Goal: Task Accomplishment & Management: Manage account settings

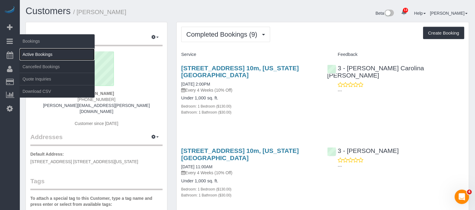
click at [44, 55] on link "Active Bookings" at bounding box center [57, 54] width 75 height 12
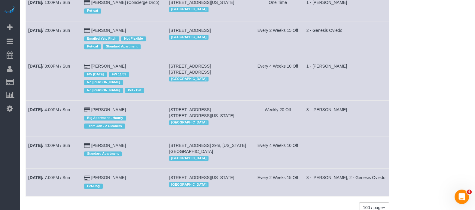
scroll to position [539, 0]
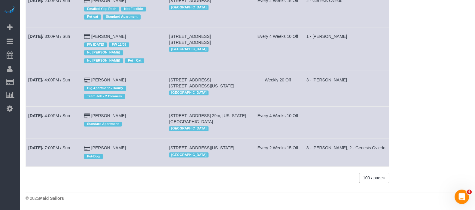
drag, startPoint x: 94, startPoint y: 104, endPoint x: 140, endPoint y: 104, distance: 46.8
click at [140, 106] on td "Megan Zimmer Standard Apartment" at bounding box center [123, 122] width 85 height 32
copy link "Megan Zimmer"
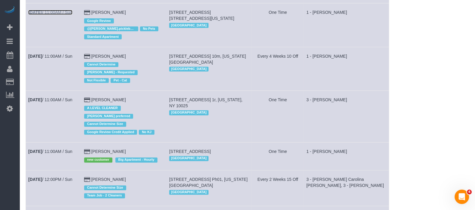
scroll to position [262, 0]
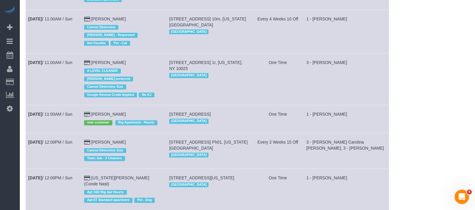
drag, startPoint x: 61, startPoint y: 61, endPoint x: 260, endPoint y: 44, distance: 199.4
click at [260, 44] on td "Every 4 Weeks 10 Off" at bounding box center [278, 32] width 52 height 44
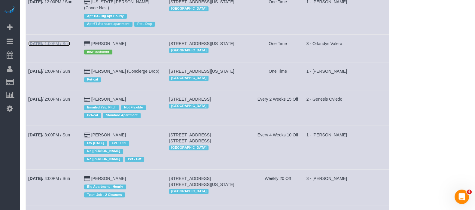
scroll to position [450, 0]
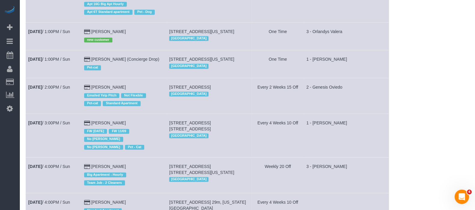
drag, startPoint x: 68, startPoint y: 53, endPoint x: 56, endPoint y: 68, distance: 19.3
click at [56, 68] on td "Sep 7th / 1:00PM / Sun" at bounding box center [54, 64] width 56 height 28
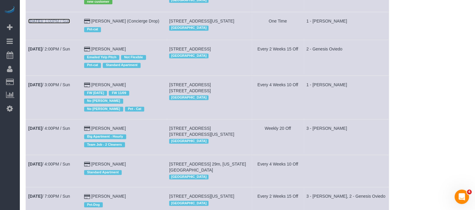
scroll to position [525, 0]
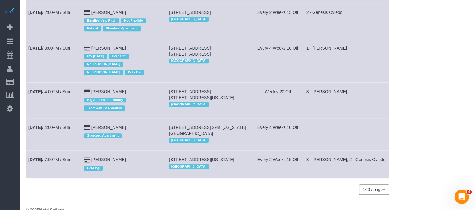
drag, startPoint x: 52, startPoint y: 88, endPoint x: 52, endPoint y: 93, distance: 5.1
click at [47, 98] on td "Sep 7th / 4:00PM / Sun" at bounding box center [54, 101] width 56 height 36
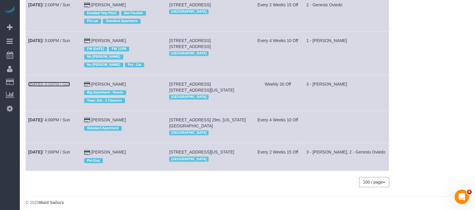
scroll to position [539, 0]
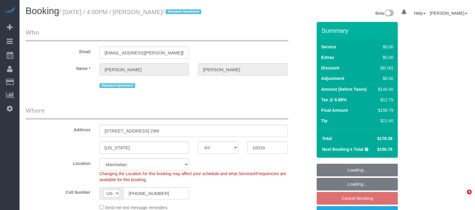
select select "NY"
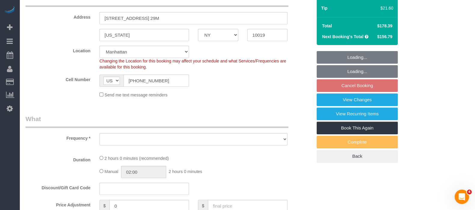
select select "string:stripe-pm_1Pxy4y4VGloSiKo7MsM83P5T"
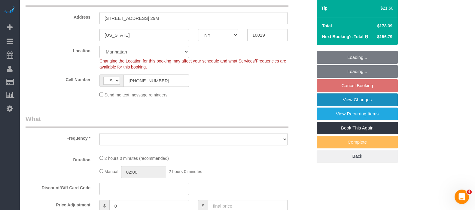
select select "object:738"
select select "spot5"
select select "number:89"
select select "number:90"
select select "number:15"
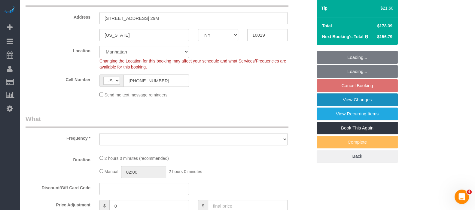
select select "number:5"
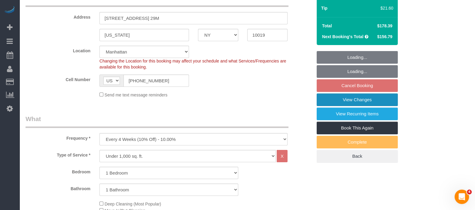
select select "object:1401"
select select "1"
click at [368, 96] on link "View Changes" at bounding box center [356, 99] width 81 height 13
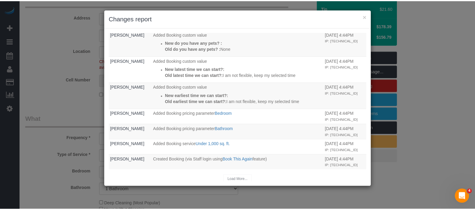
scroll to position [129, 0]
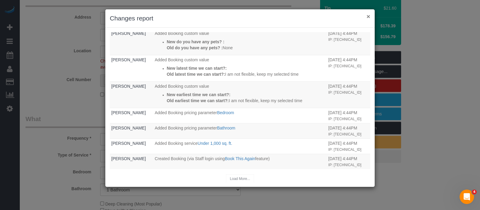
click at [369, 15] on button "×" at bounding box center [369, 16] width 4 height 6
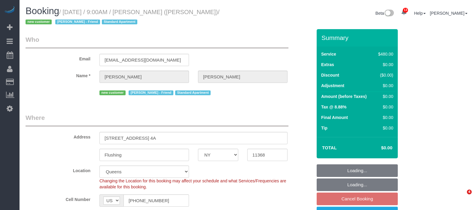
select select "NY"
select select "2"
select select "180"
select select "spot1"
select select "number:56"
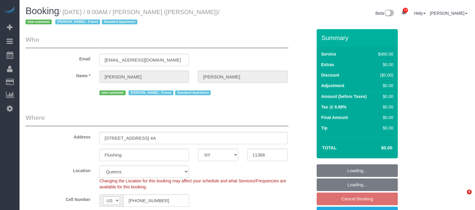
select select "number:77"
select select "number:15"
select select "number:5"
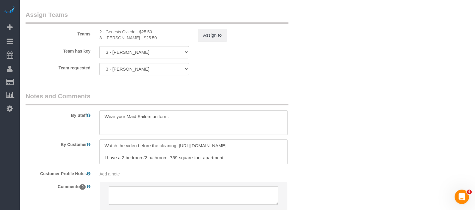
scroll to position [713, 0]
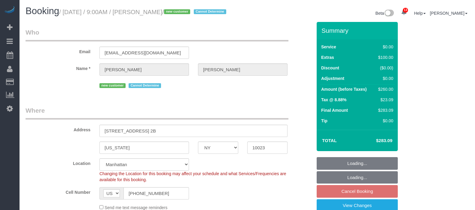
select select "NY"
select select "1"
select select "number:57"
select select "number:71"
select select "number:15"
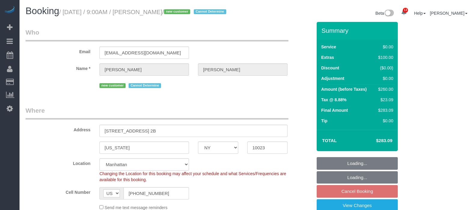
select select "number:5"
select select "spot1"
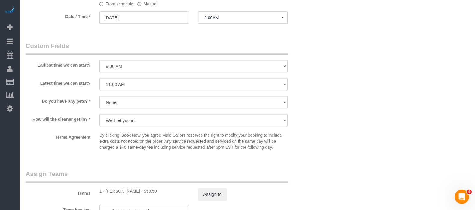
scroll to position [713, 0]
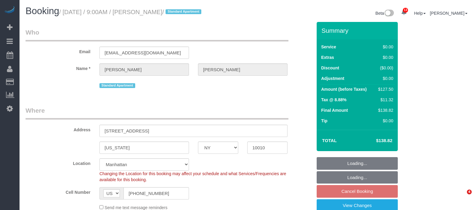
select select "NY"
select select "number:56"
select select "number:73"
select select "number:15"
select select "number:5"
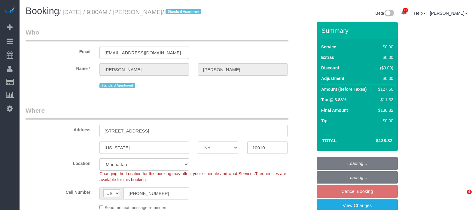
select select "spot1"
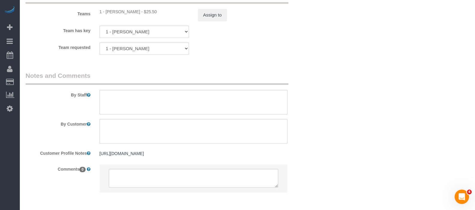
scroll to position [851, 0]
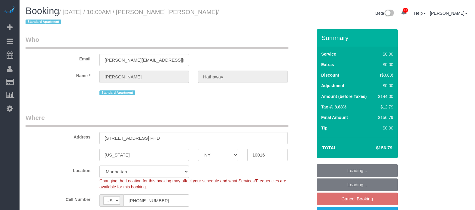
select select "NY"
select select "1"
select select "spot2"
select select "number:58"
select select "number:71"
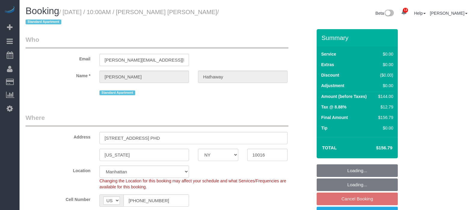
select select "number:15"
select select "number:6"
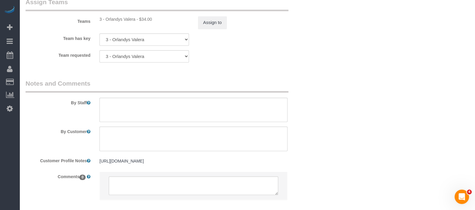
scroll to position [863, 0]
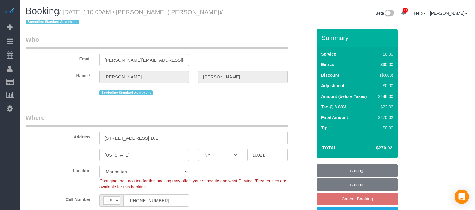
select select "NY"
select select "2"
select select "string:stripe-pm_1R58S94VGloSiKo7oTDM75CS"
select select "spot2"
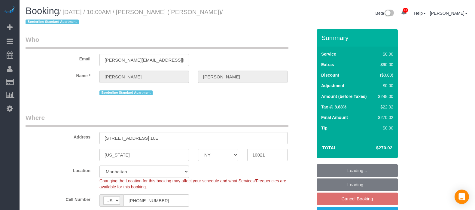
select select "number:57"
select select "number:73"
select select "number:15"
select select "number:6"
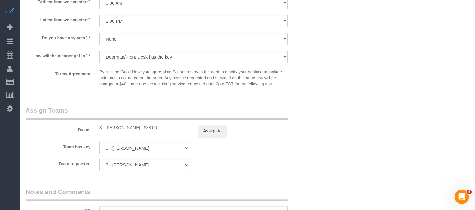
scroll to position [788, 0]
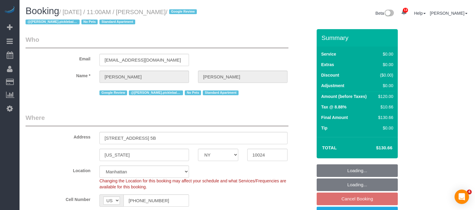
select select "NY"
select select "string:stripe-pm_1RqZSh4VGloSiKo7kQNzh7VV"
select select "spot3"
select select "number:57"
select select "number:71"
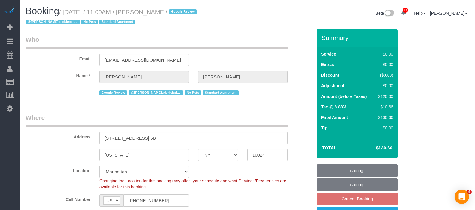
select select "number:15"
select select "number:5"
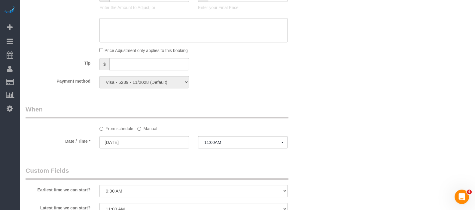
scroll to position [675, 0]
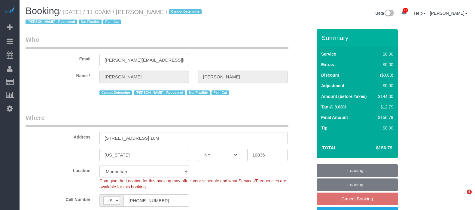
select select "NY"
select select "1"
select select "spot3"
select select "number:89"
select select "number:90"
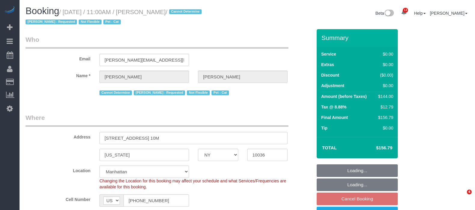
select select "number:14"
select select "number:5"
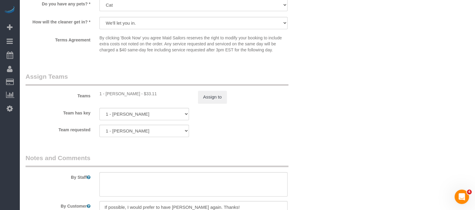
scroll to position [826, 0]
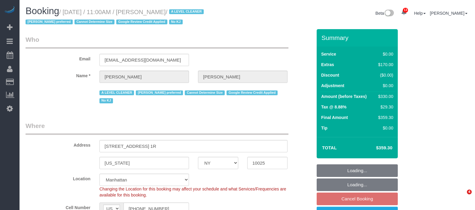
select select "NY"
select select "1"
select select "spot3"
select select "number:59"
select select "number:73"
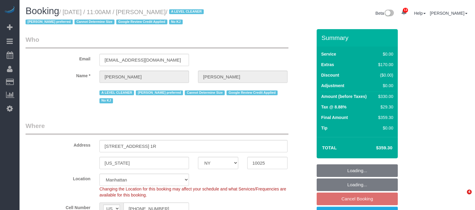
select select "number:15"
select select "number:5"
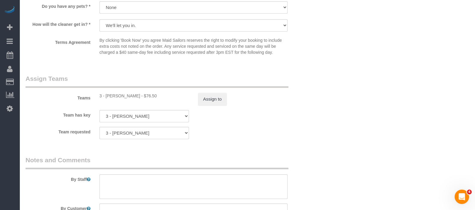
scroll to position [751, 0]
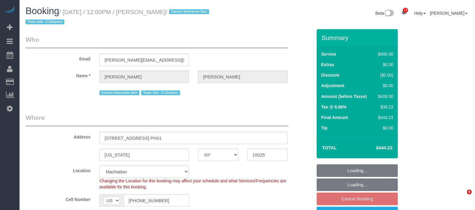
select select "NY"
select select "2"
select select "180"
select select "number:57"
select select "number:71"
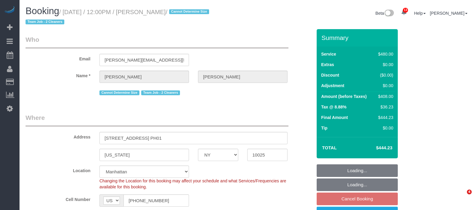
select select "number:15"
select select "number:5"
select select "spot58"
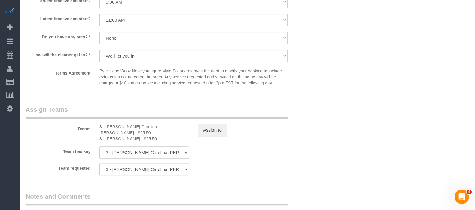
scroll to position [675, 0]
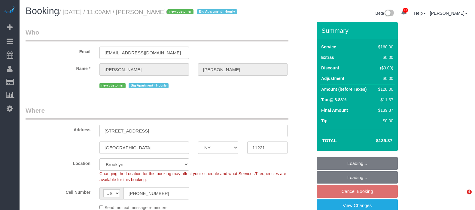
select select "NY"
select select "number:58"
select select "number:71"
select select "number:15"
select select "number:5"
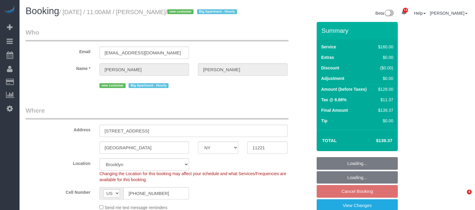
select select "spot62"
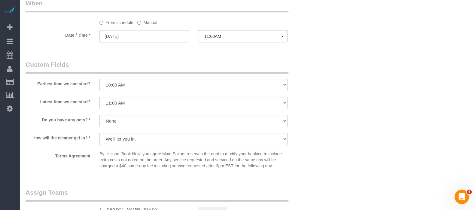
scroll to position [675, 0]
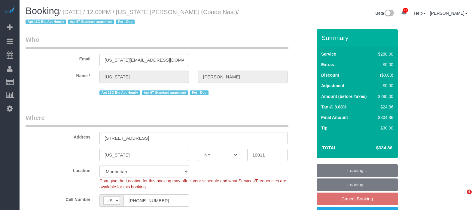
select select "NY"
select select "210"
select select "spot4"
select select "number:59"
select select "number:73"
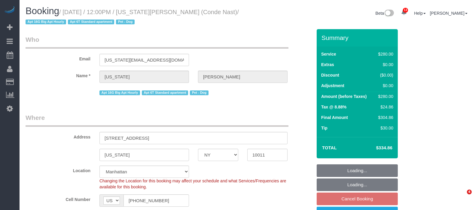
select select "number:13"
select select "number:6"
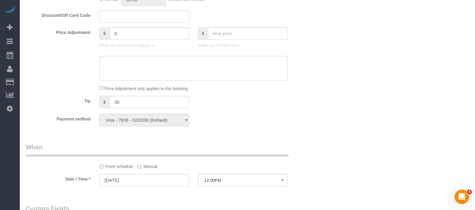
scroll to position [450, 0]
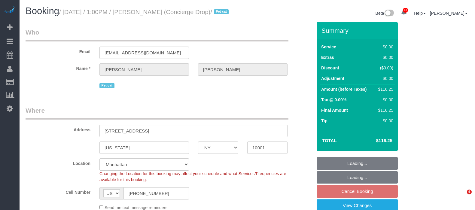
select select "NY"
select select "spot4"
select select "number:89"
select select "number:90"
select select "number:15"
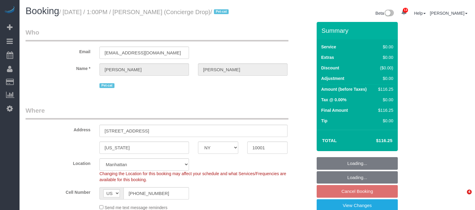
select select "number:5"
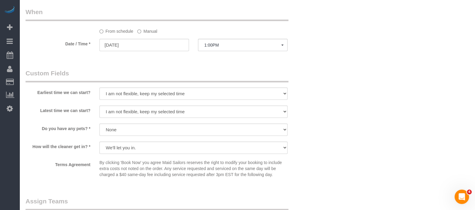
scroll to position [600, 0]
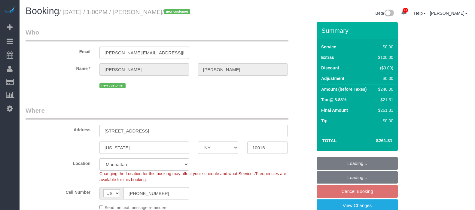
select select "NY"
select select "1"
select select "spot58"
select select "number:60"
select select "number:73"
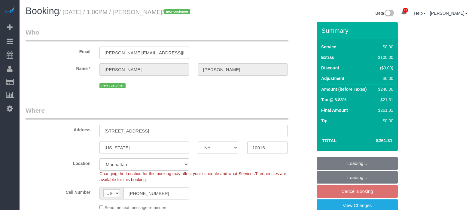
select select "number:15"
select select "number:5"
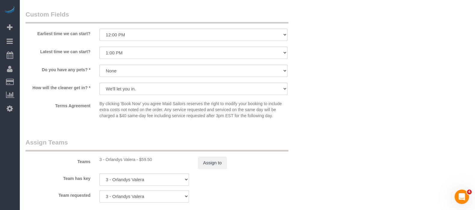
scroll to position [788, 0]
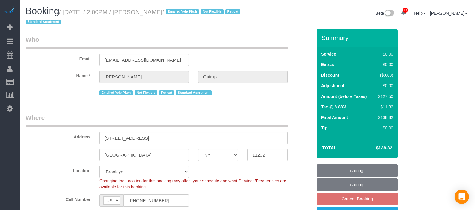
select select "NY"
select select "1"
select select "string:stripe-pm_1JnT9g4VGloSiKo7baXlI1T6"
select select "spot65"
select select "number:89"
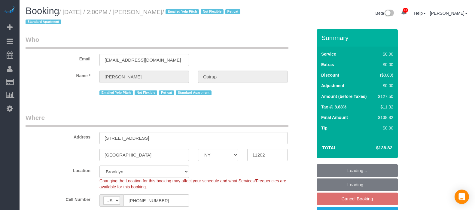
select select "number:90"
select select "number:14"
select select "number:5"
select select "number:21"
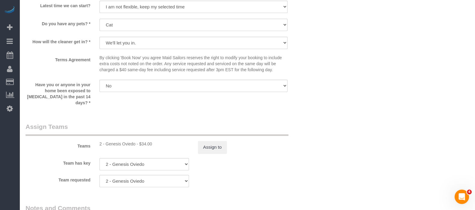
scroll to position [713, 0]
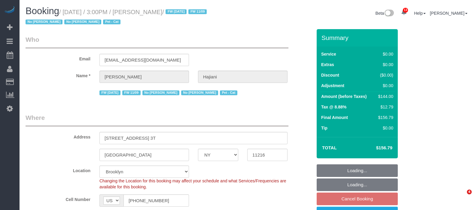
select select "NY"
select select "1"
select select "spot7"
select select "number:89"
select select "number:90"
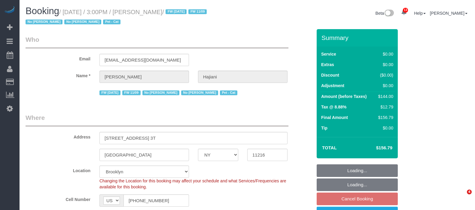
select select "number:14"
select select "number:7"
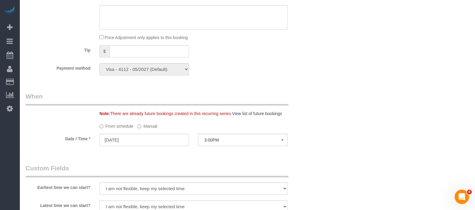
scroll to position [525, 0]
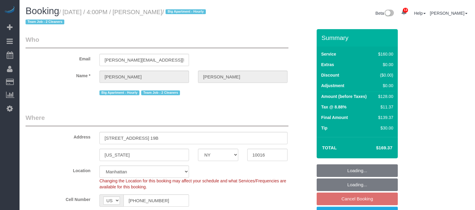
select select "NY"
select select "string:stripe-pm_1QmmDe4VGloSiKo7qN6Zl7hg"
select select "spot58"
select select "number:89"
select select "number:90"
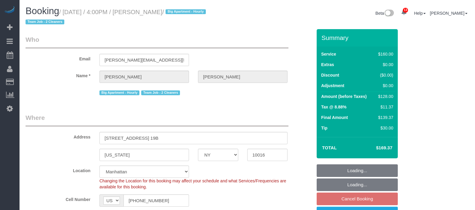
select select "number:15"
select select "number:5"
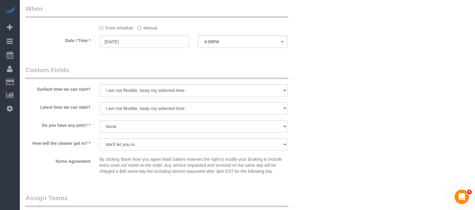
scroll to position [600, 0]
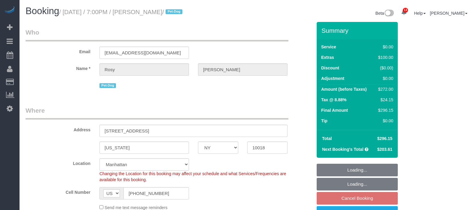
select select "NY"
select select "2"
select select "spot8"
select select "number:89"
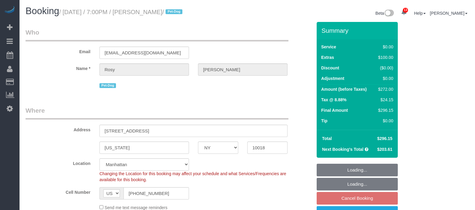
select select "number:90"
select select "number:13"
select select "number:5"
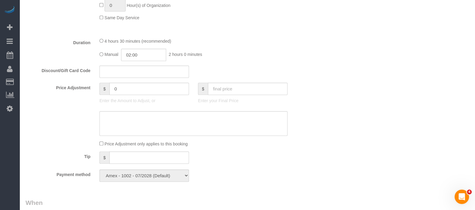
scroll to position [413, 0]
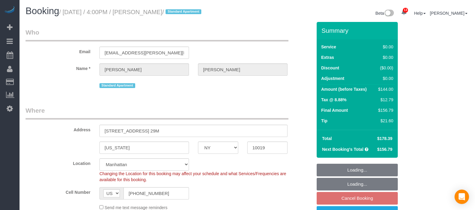
select select "NY"
select select "1"
select select "number:89"
select select "number:90"
select select "number:15"
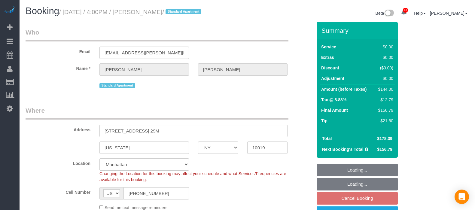
select select "number:5"
select select "spot58"
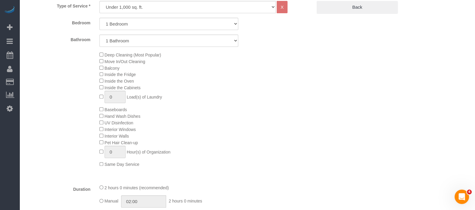
scroll to position [338, 0]
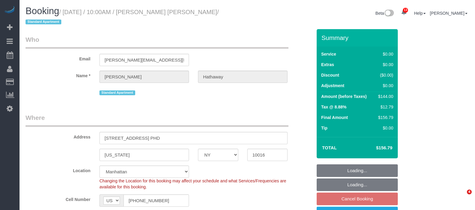
select select "NY"
select select "number:58"
select select "number:71"
select select "number:15"
select select "number:6"
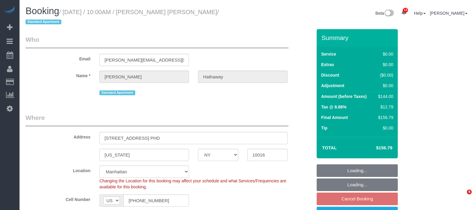
select select "object:999"
select select "string:stripe-pm_1RjscA4VGloSiKo7RDUB0toD"
select select "1"
select select "spot2"
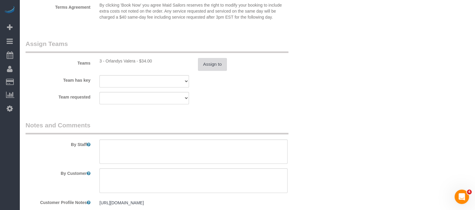
click at [210, 67] on button "Assign to" at bounding box center [212, 64] width 29 height 13
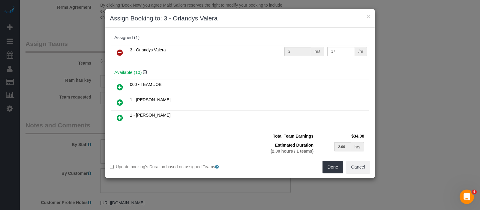
click at [119, 50] on icon at bounding box center [120, 52] width 6 height 7
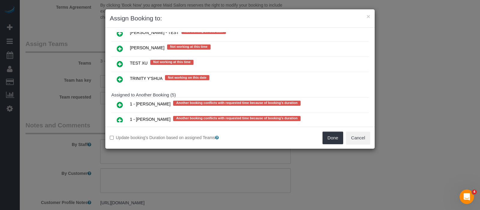
scroll to position [1172, 0]
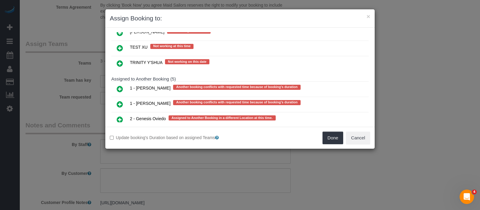
click at [121, 101] on icon at bounding box center [120, 104] width 6 height 7
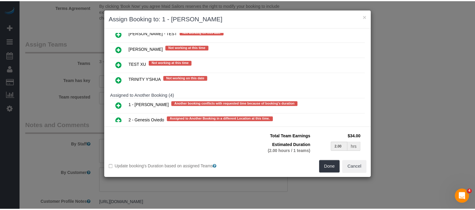
scroll to position [1174, 0]
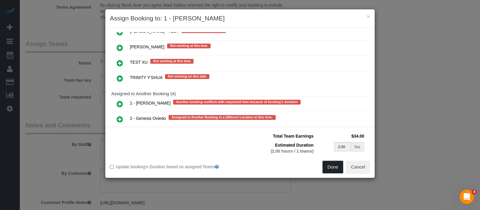
click at [331, 168] on button "Done" at bounding box center [333, 167] width 21 height 13
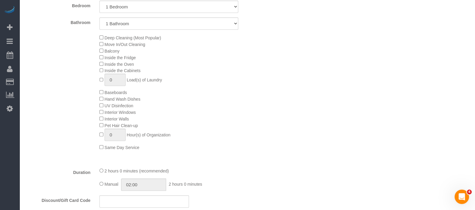
scroll to position [61, 0]
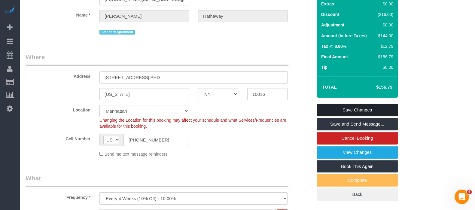
click at [366, 107] on link "Save Changes" at bounding box center [356, 110] width 81 height 13
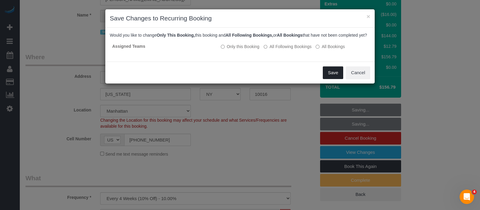
click at [327, 78] on button "Save" at bounding box center [333, 72] width 20 height 13
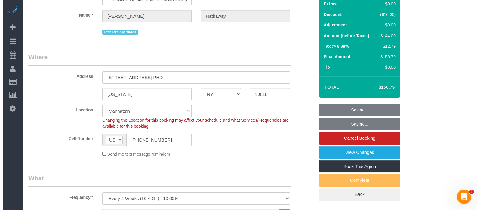
scroll to position [0, 0]
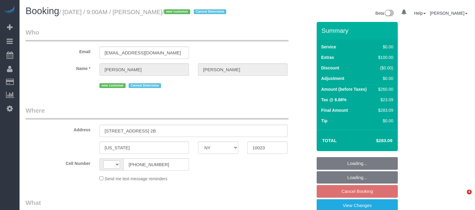
select select "NY"
select select "string:US"
select select "object:1444"
select select "string:stripe-pm_1S459w4VGloSiKo7hbhSrf3p"
select select "1"
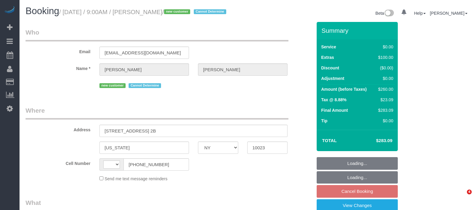
select select "spot1"
select select "number:57"
select select "number:71"
select select "number:15"
select select "number:5"
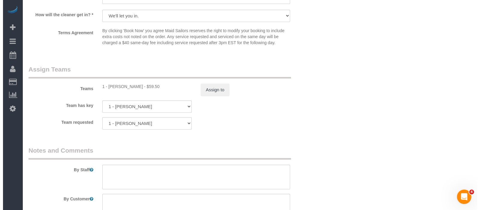
scroll to position [788, 0]
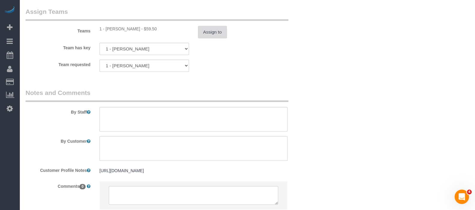
click at [225, 38] on button "Assign to" at bounding box center [212, 32] width 29 height 13
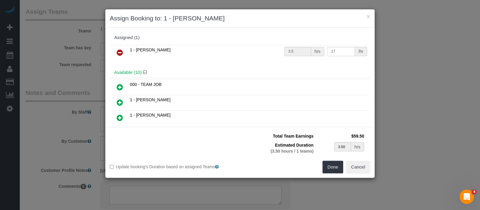
click at [116, 49] on link at bounding box center [120, 53] width 14 height 12
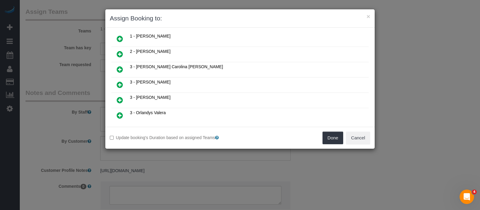
scroll to position [113, 0]
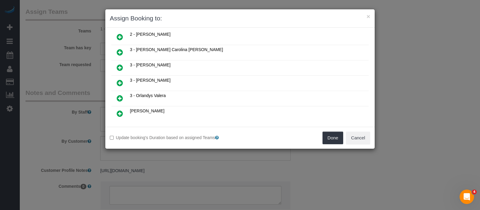
drag, startPoint x: 121, startPoint y: 92, endPoint x: 177, endPoint y: 97, distance: 56.1
click at [121, 95] on icon at bounding box center [120, 98] width 6 height 7
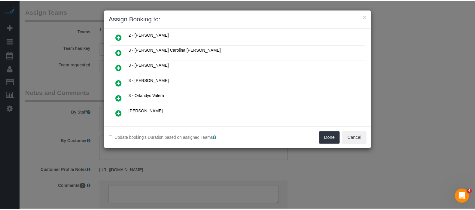
scroll to position [126, 0]
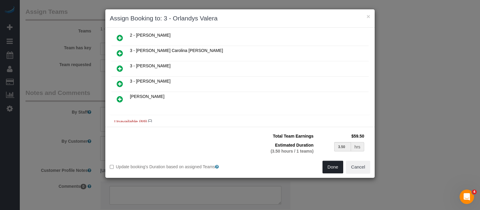
click at [334, 166] on button "Done" at bounding box center [333, 167] width 21 height 13
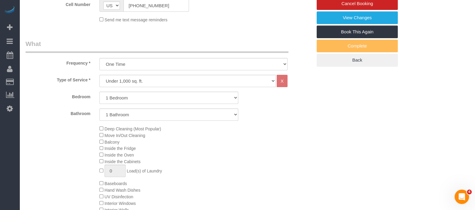
scroll to position [75, 0]
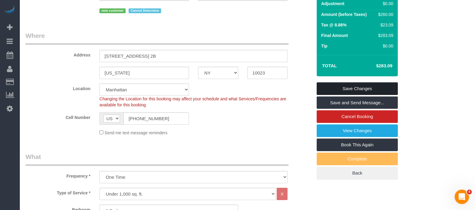
click at [375, 94] on link "Save Changes" at bounding box center [356, 88] width 81 height 13
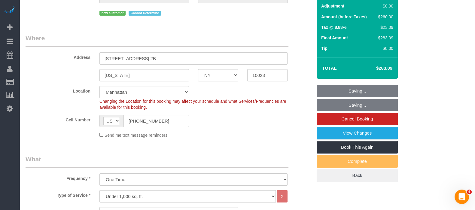
scroll to position [0, 0]
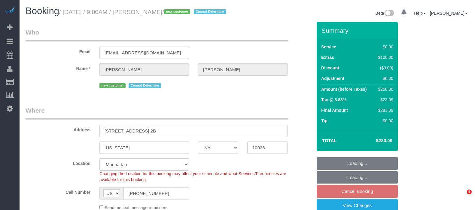
select select "NY"
select select "1"
select select "spot1"
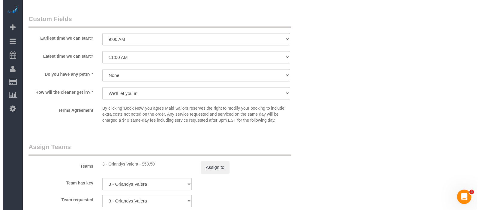
scroll to position [788, 0]
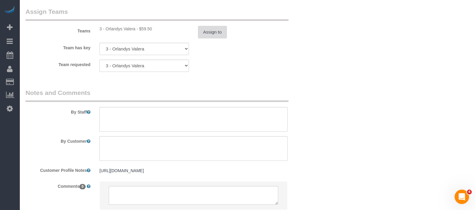
click at [215, 38] on button "Assign to" at bounding box center [212, 32] width 29 height 13
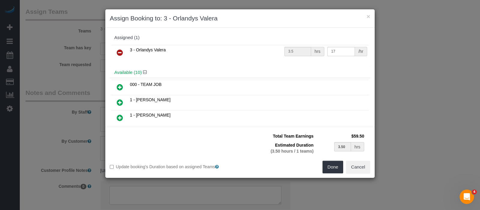
click at [120, 52] on icon at bounding box center [120, 52] width 6 height 7
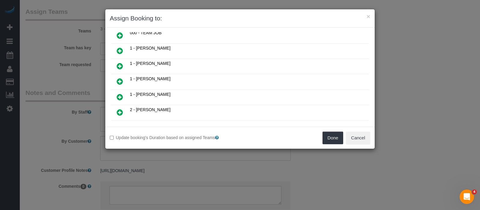
click at [117, 63] on icon at bounding box center [120, 65] width 6 height 7
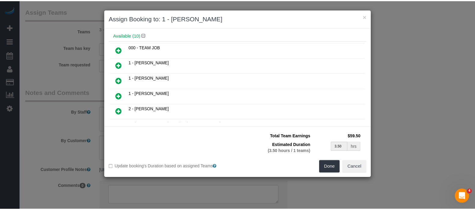
scroll to position [51, 0]
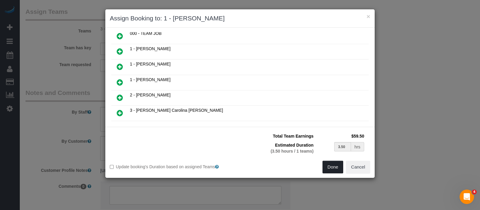
click at [332, 169] on button "Done" at bounding box center [333, 167] width 21 height 13
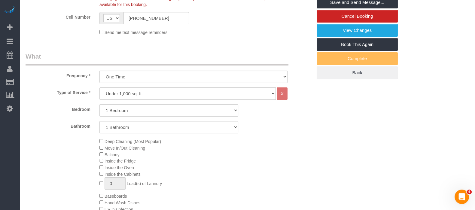
scroll to position [75, 0]
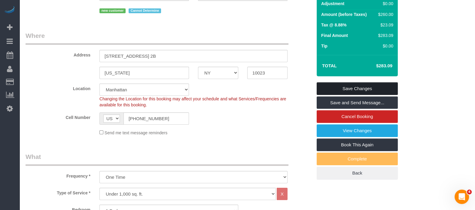
click at [379, 93] on link "Save Changes" at bounding box center [356, 88] width 81 height 13
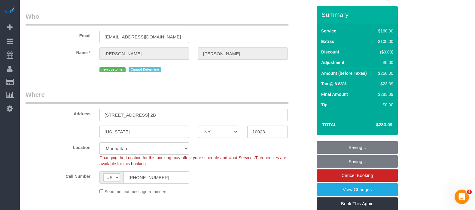
scroll to position [0, 0]
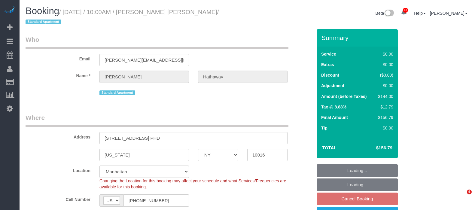
select select "NY"
select select "spot2"
select select "object:854"
select select "string:stripe-pm_1RjscA4VGloSiKo7RDUB0toD"
select select "1"
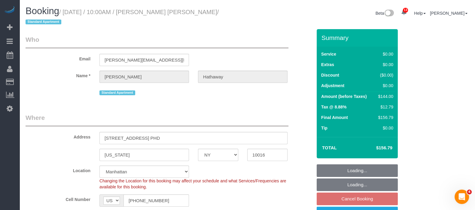
select select "number:58"
select select "number:71"
select select "number:15"
select select "number:6"
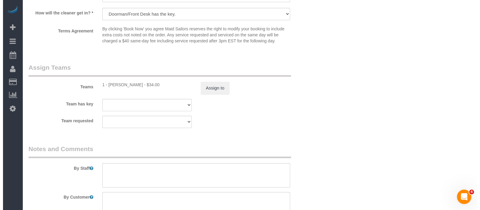
scroll to position [751, 0]
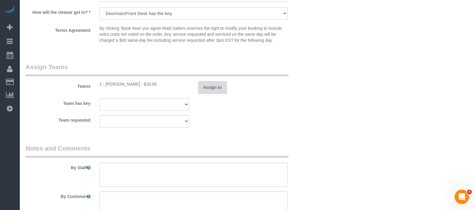
click at [216, 94] on button "Assign to" at bounding box center [212, 87] width 29 height 13
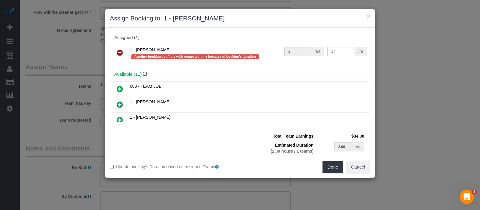
click at [118, 51] on icon at bounding box center [120, 52] width 6 height 7
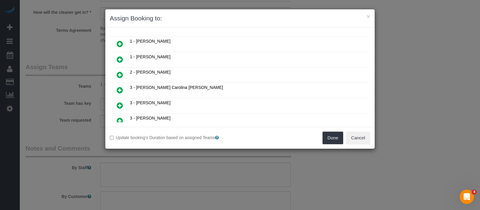
scroll to position [113, 0]
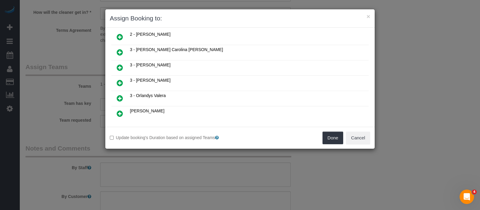
click at [121, 95] on icon at bounding box center [120, 98] width 6 height 7
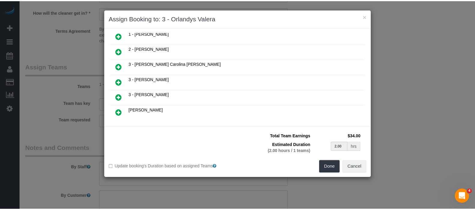
scroll to position [126, 0]
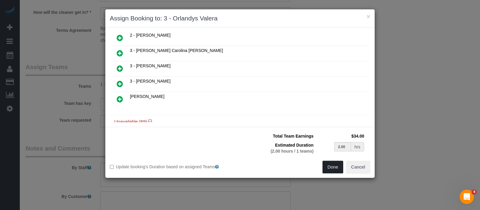
drag, startPoint x: 332, startPoint y: 162, endPoint x: 332, endPoint y: 157, distance: 5.1
click at [333, 163] on button "Done" at bounding box center [333, 167] width 21 height 13
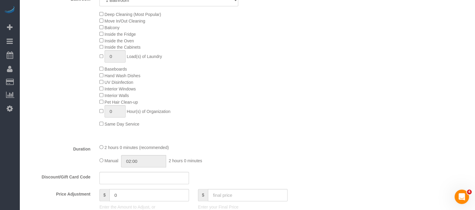
scroll to position [113, 0]
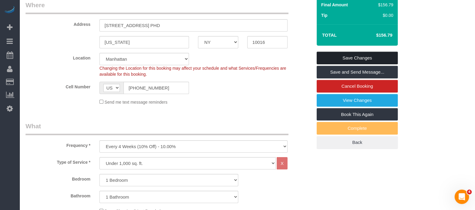
click at [383, 57] on link "Save Changes" at bounding box center [356, 58] width 81 height 13
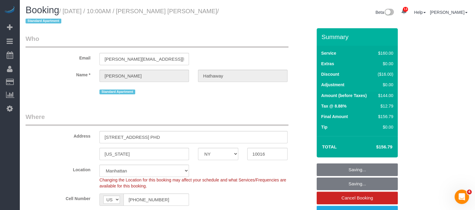
scroll to position [0, 0]
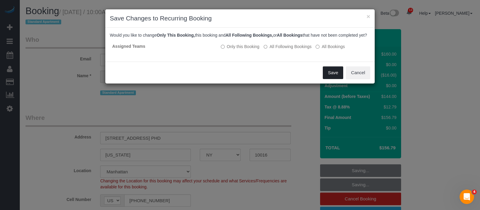
click at [336, 79] on button "Save" at bounding box center [333, 72] width 20 height 13
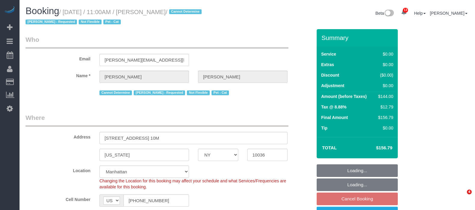
select select "NY"
select select "number:89"
select select "number:90"
select select "number:14"
select select "number:5"
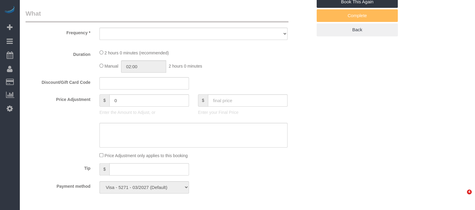
select select "object:1452"
select select "1"
select select "spot3"
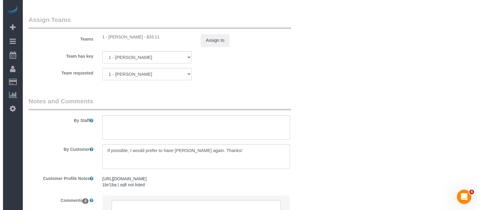
scroll to position [751, 0]
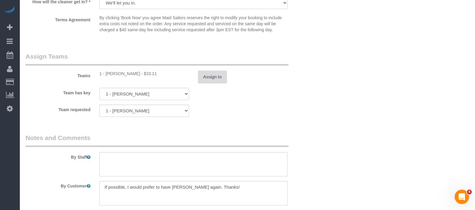
click at [213, 81] on button "Assign to" at bounding box center [212, 77] width 29 height 13
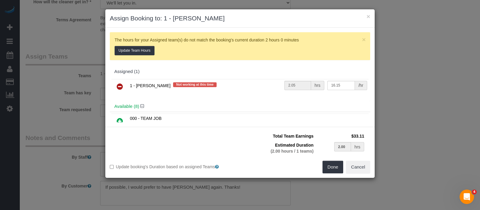
click at [117, 86] on icon at bounding box center [120, 86] width 6 height 7
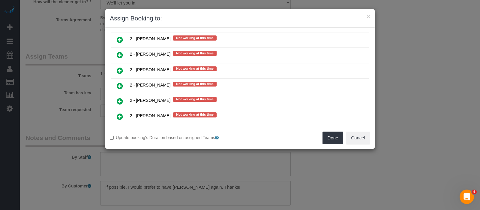
click at [119, 128] on icon at bounding box center [120, 131] width 6 height 7
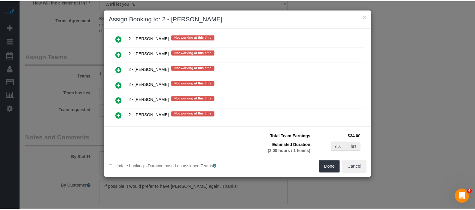
scroll to position [764, 0]
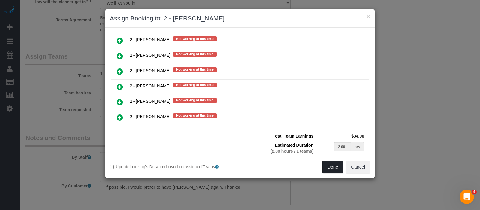
click at [341, 170] on button "Done" at bounding box center [333, 167] width 21 height 13
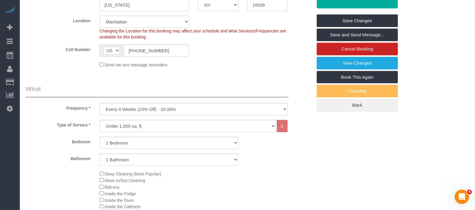
scroll to position [0, 0]
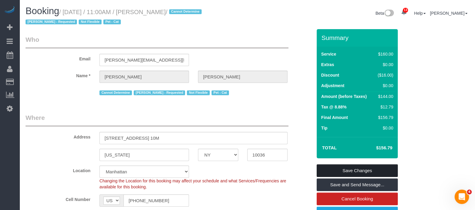
drag, startPoint x: 372, startPoint y: 171, endPoint x: 373, endPoint y: 166, distance: 5.4
click at [373, 171] on link "Save Changes" at bounding box center [356, 170] width 81 height 13
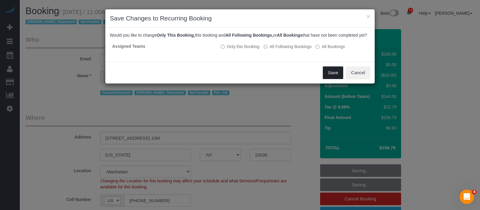
click at [336, 79] on button "Save" at bounding box center [333, 72] width 20 height 13
